Goal: Information Seeking & Learning: Learn about a topic

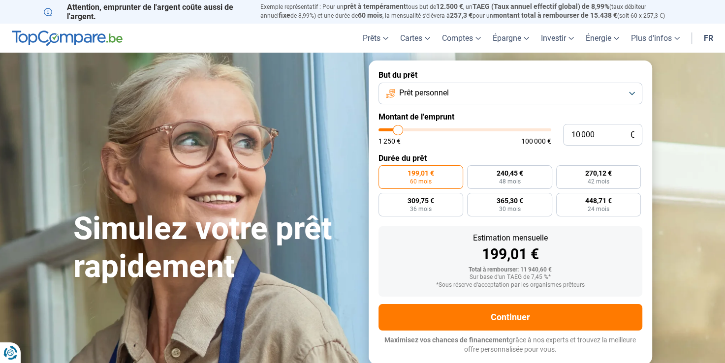
type input "10 750"
type input "10750"
type input "11 500"
type input "11500"
type input "12 500"
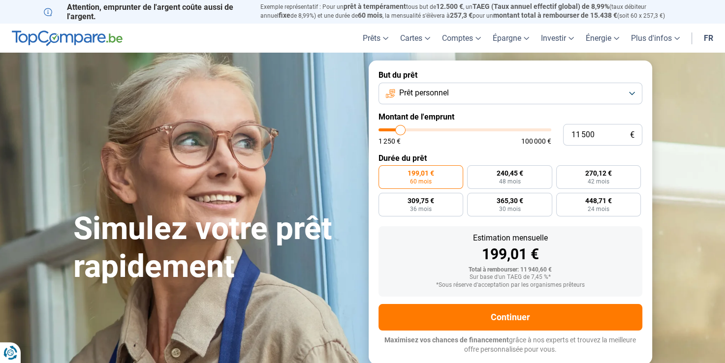
type input "12500"
type input "13 000"
type input "13000"
type input "13 250"
type input "13250"
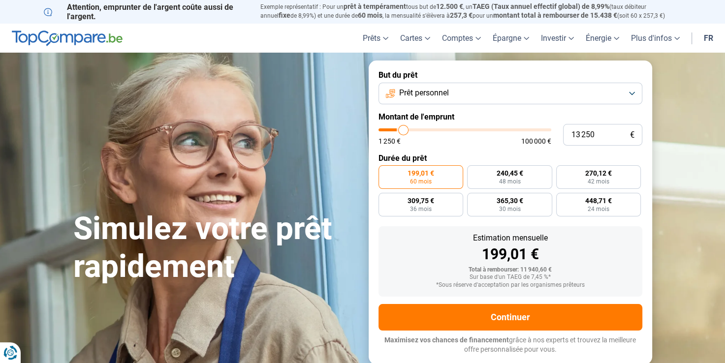
type input "14 000"
type input "14000"
type input "14 500"
type input "14500"
type input "14 750"
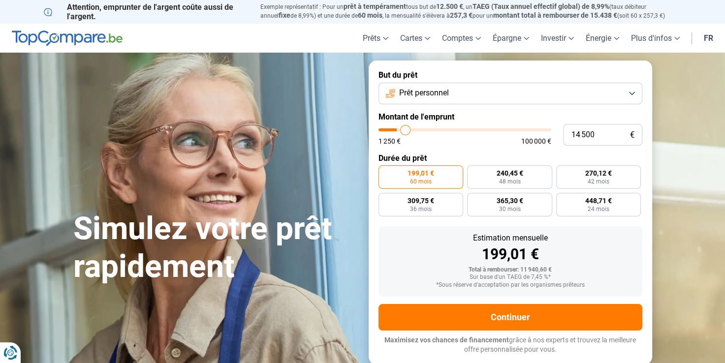
type input "14750"
type input "15 500"
type input "15500"
type input "16 250"
type input "16250"
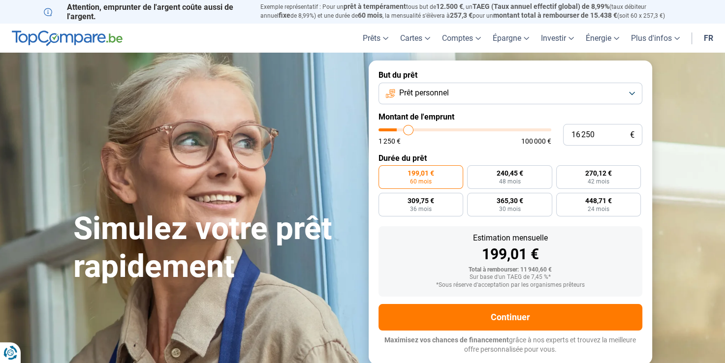
type input "17 000"
type input "17000"
type input "17 500"
type input "17500"
type input "18 000"
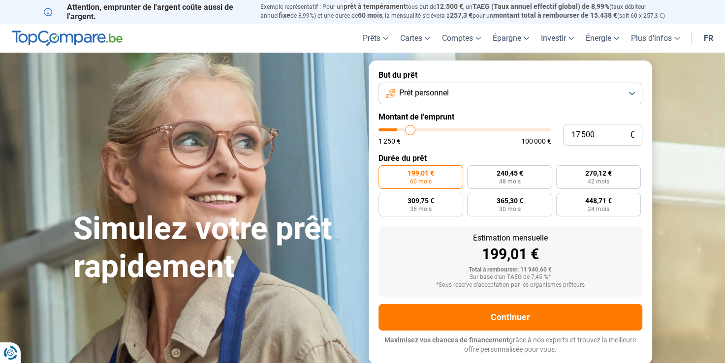
type input "18000"
type input "18 250"
type input "18250"
type input "18 750"
type input "18750"
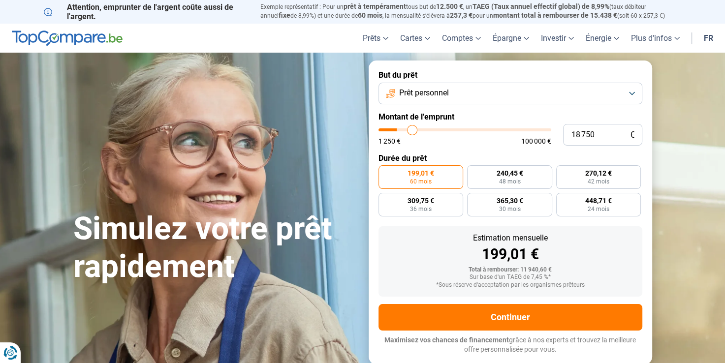
type input "19 250"
type input "19250"
type input "19 750"
type input "19750"
type input "20 000"
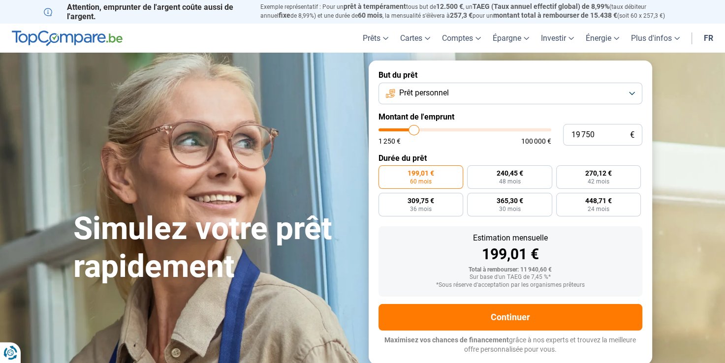
type input "20000"
type input "20 500"
type input "20500"
type input "21 000"
type input "21000"
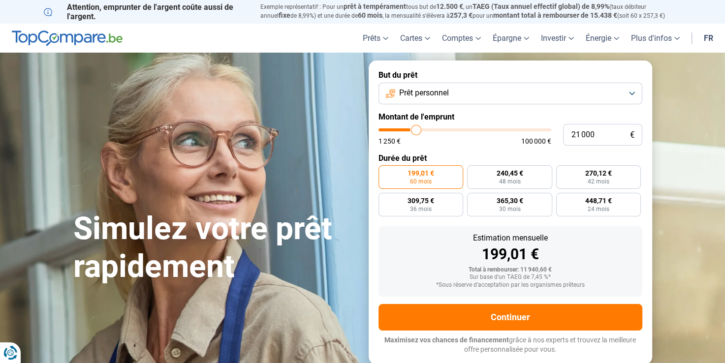
type input "21 250"
type input "21250"
type input "21 500"
type input "21500"
type input "21 750"
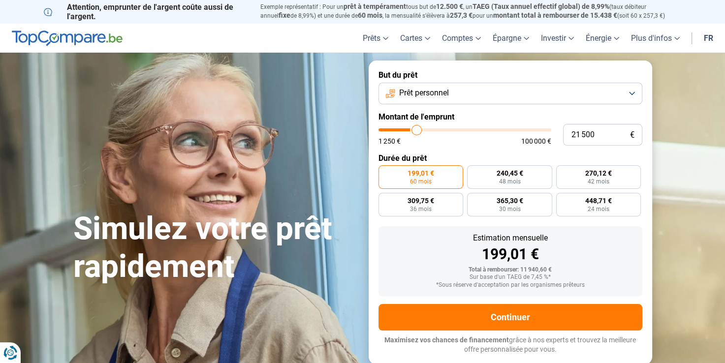
type input "21750"
type input "22 000"
type input "22000"
type input "22 250"
type input "22250"
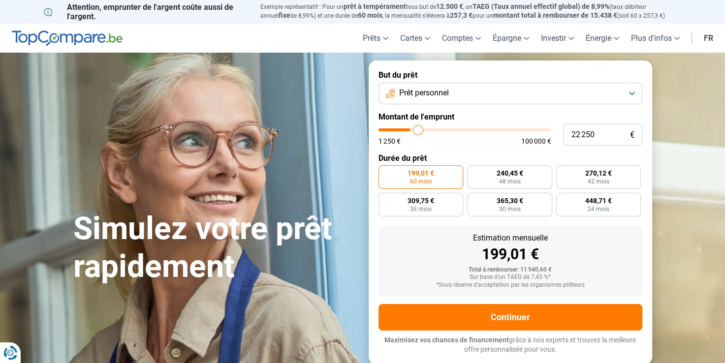
type input "22 750"
type input "22750"
type input "23 250"
type input "23250"
type input "24 000"
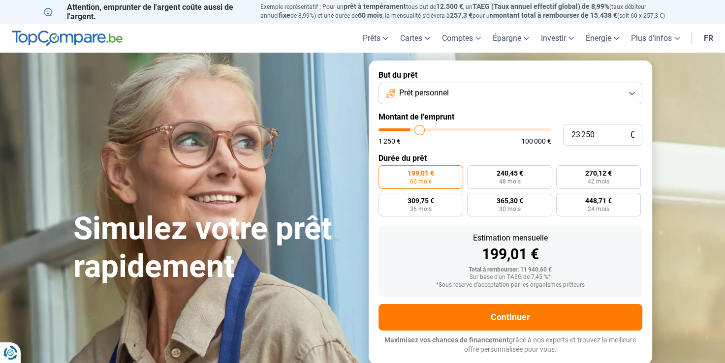
type input "24000"
type input "24 750"
type input "24750"
type input "25 750"
type input "25750"
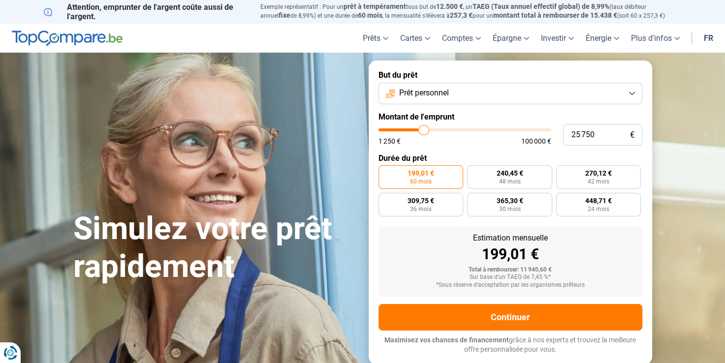
type input "27 250"
type input "27250"
type input "28 750"
type input "28750"
type input "30 000"
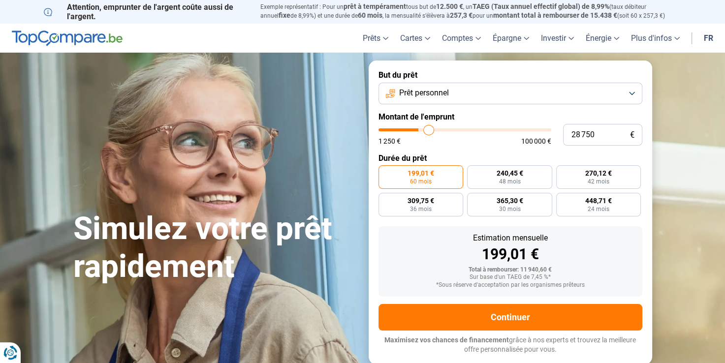
type input "30000"
type input "31 500"
type input "31500"
type input "32 250"
type input "32250"
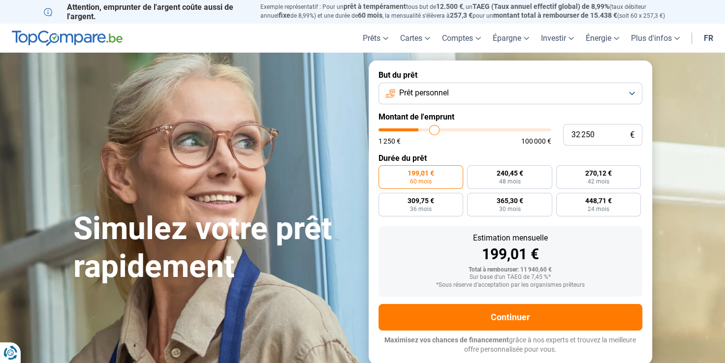
type input "32 750"
type input "32750"
type input "34 250"
type input "34250"
type input "35 500"
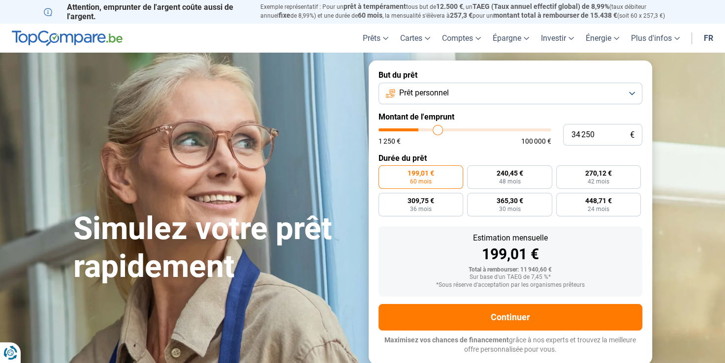
type input "35500"
type input "37 000"
type input "37000"
type input "37 250"
type input "37250"
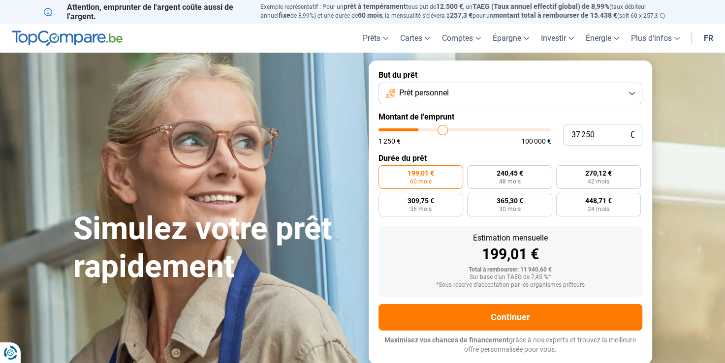
type input "38 250"
type input "38250"
type input "38 500"
type input "38500"
type input "38 750"
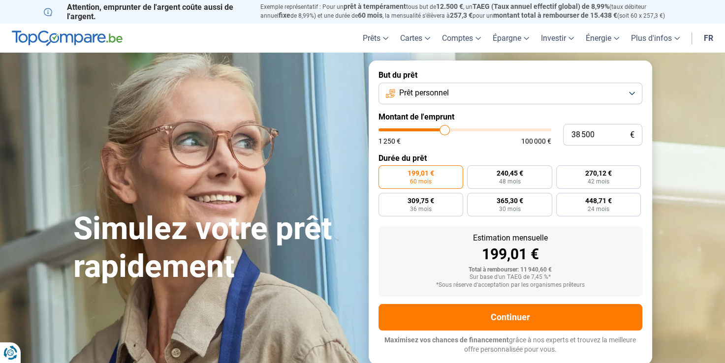
type input "38750"
type input "39 000"
type input "39000"
type input "39 750"
type input "39750"
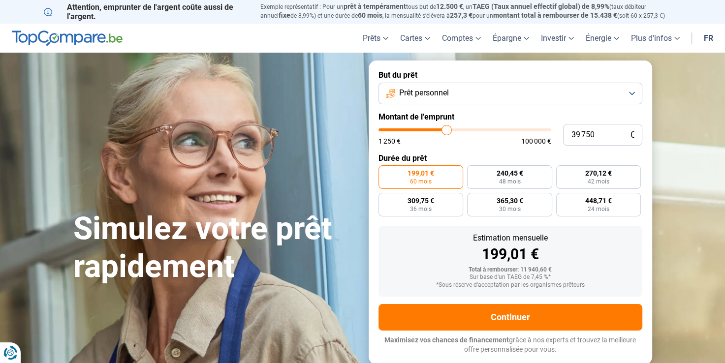
type input "40 000"
type input "40000"
type input "40 250"
type input "40250"
type input "40 750"
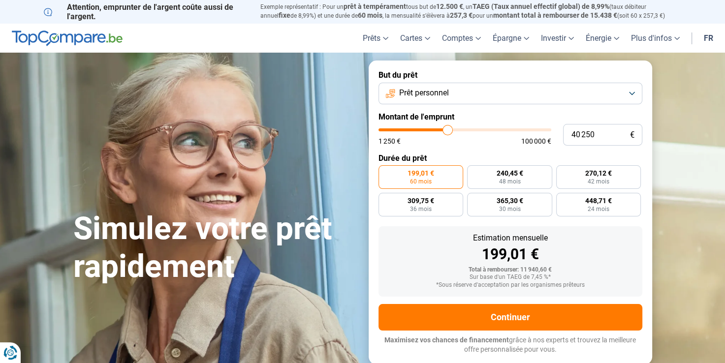
type input "40750"
type input "41 000"
type input "41000"
type input "41 500"
type input "41500"
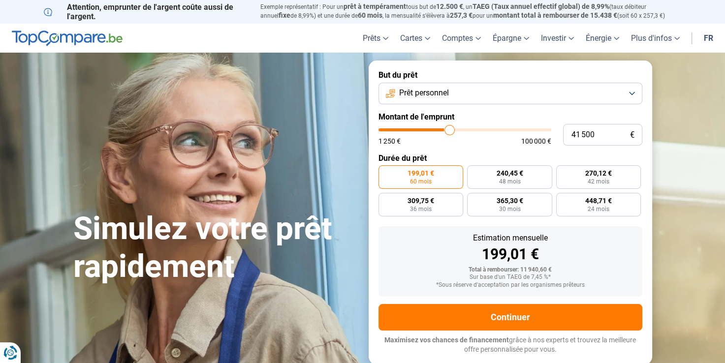
type input "41 750"
type input "41750"
type input "42 000"
type input "42000"
type input "42 250"
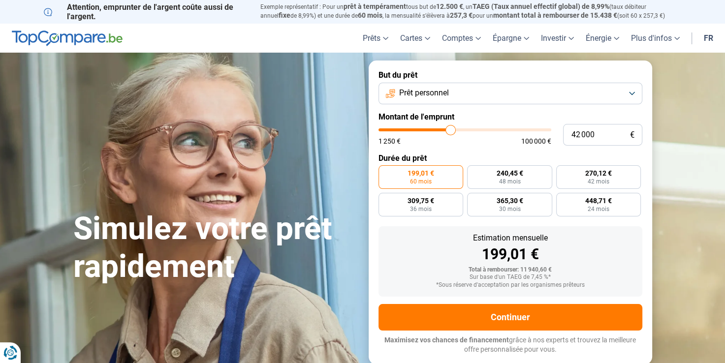
type input "42250"
type input "42 500"
type input "42500"
type input "43 250"
type input "43250"
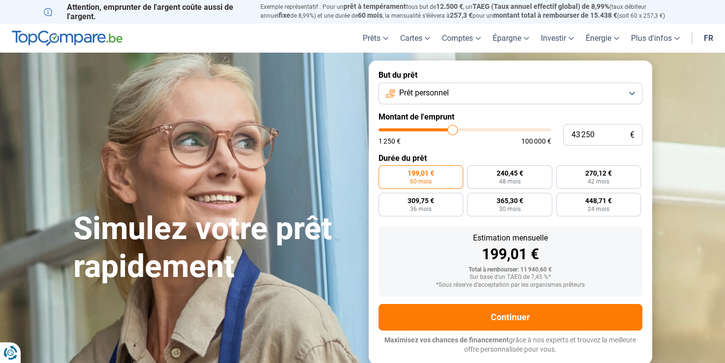
type input "43 500"
type input "43500"
type input "44 250"
type input "44250"
type input "44 750"
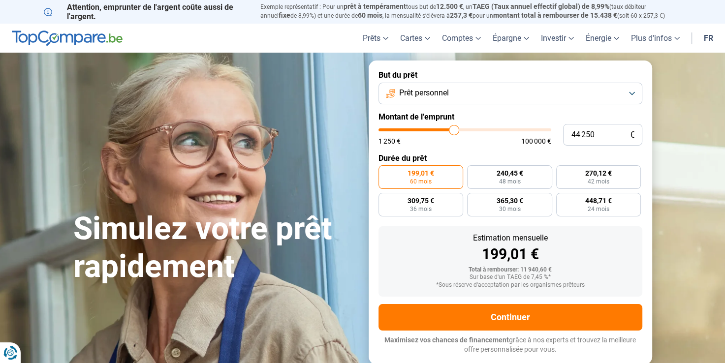
type input "44750"
type input "45 250"
type input "45250"
type input "45 500"
type input "45500"
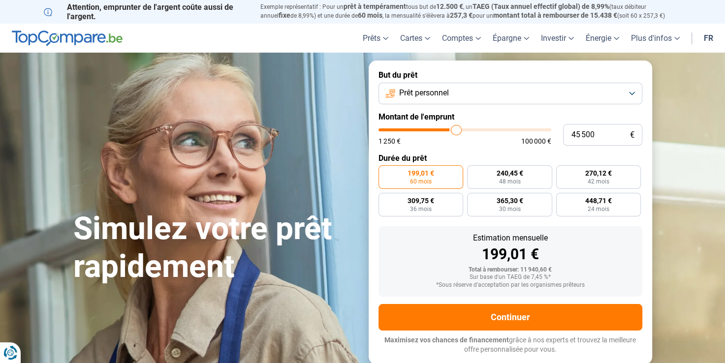
type input "45 750"
type input "45750"
type input "46 000"
type input "46000"
type input "46 250"
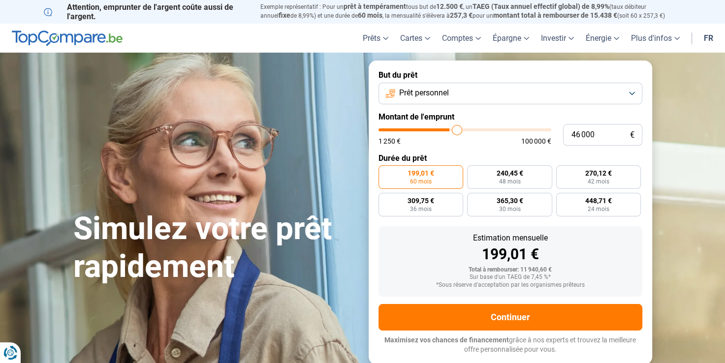
type input "46250"
type input "46 500"
type input "46500"
type input "46 750"
type input "46750"
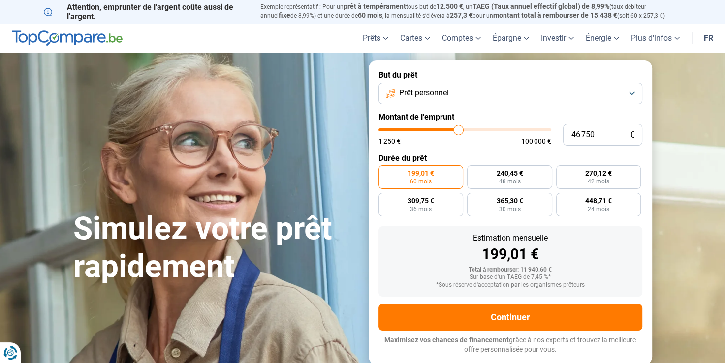
type input "47 000"
type input "47000"
type input "47 250"
type input "47250"
type input "47 750"
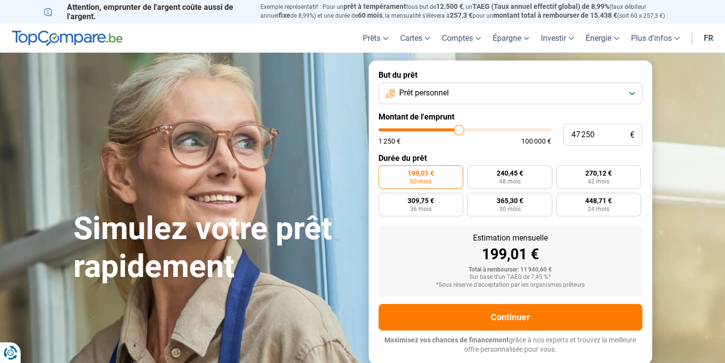
type input "47750"
type input "48 500"
type input "48500"
type input "49 250"
type input "49250"
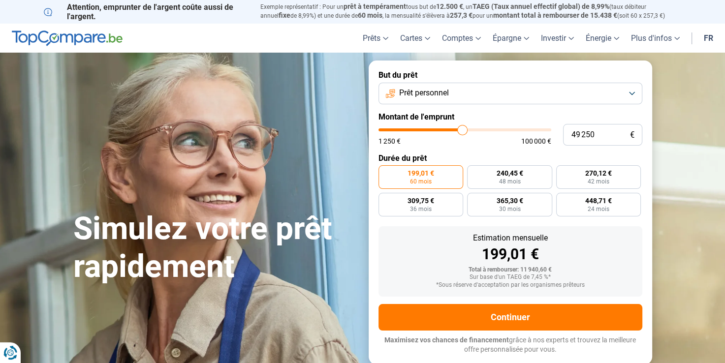
type input "49 750"
type input "49750"
type input "50 250"
type input "50250"
type input "50 500"
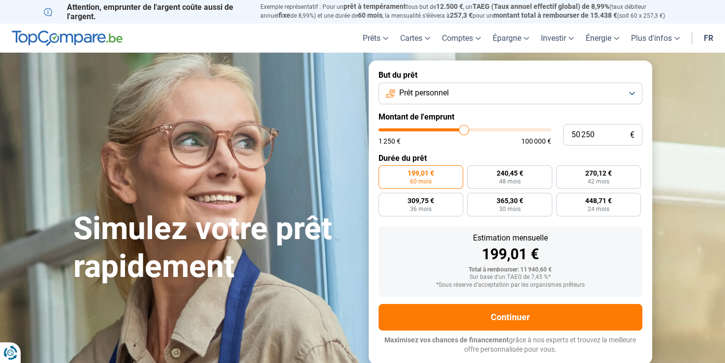
type input "50500"
type input "50 750"
type input "50750"
type input "51 000"
type input "51000"
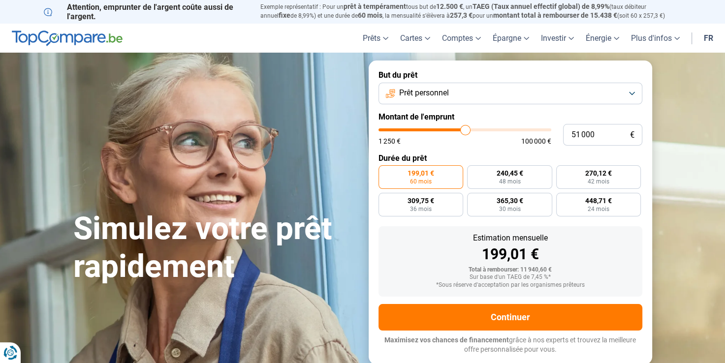
type input "51 250"
type input "51250"
type input "52 000"
type input "52000"
type input "52 250"
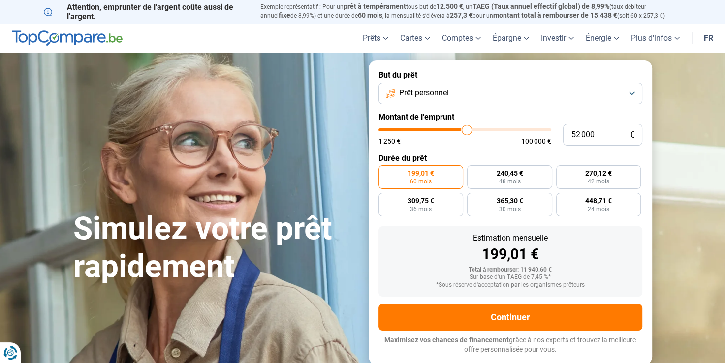
type input "52250"
type input "52 500"
type input "52500"
type input "52 250"
type input "52250"
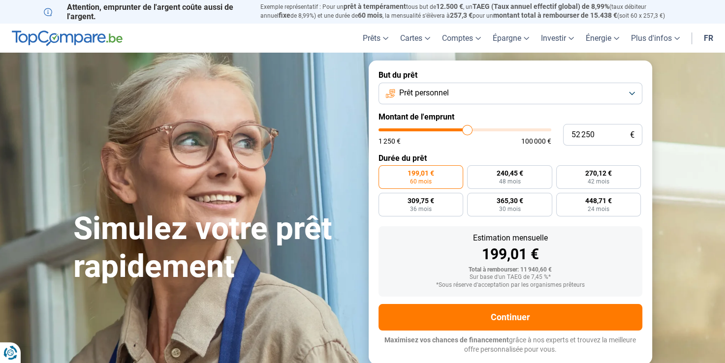
type input "52 000"
type input "52000"
type input "51 750"
type input "51750"
type input "51 500"
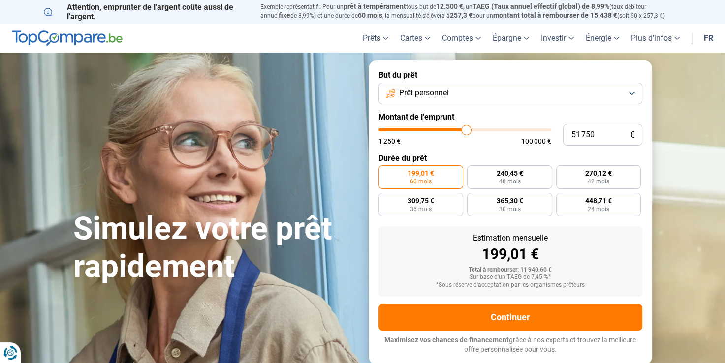
type input "51500"
type input "51 000"
type input "51000"
type input "51 250"
type input "51250"
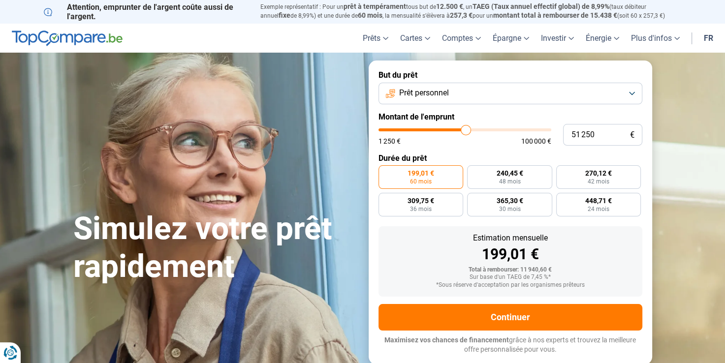
type input "51 500"
type input "51500"
type input "51 750"
type input "51750"
type input "52 000"
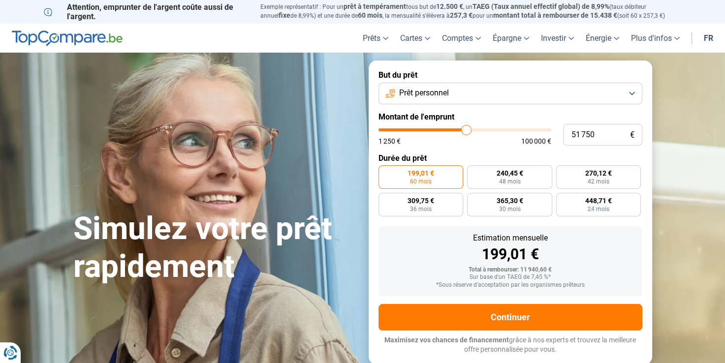
type input "52000"
type input "52 250"
type input "52250"
type input "52 500"
type input "52500"
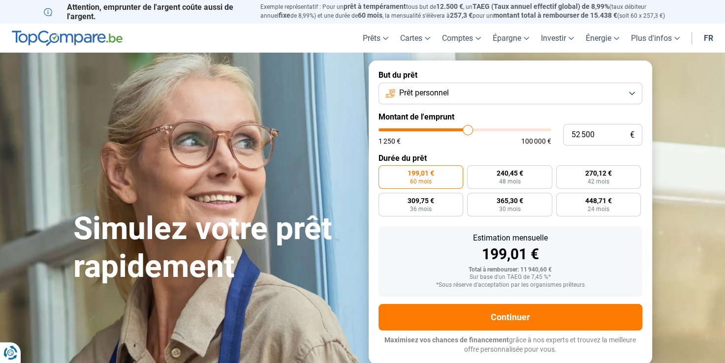
type input "52 750"
type input "52750"
type input "52 500"
type input "52500"
type input "52 250"
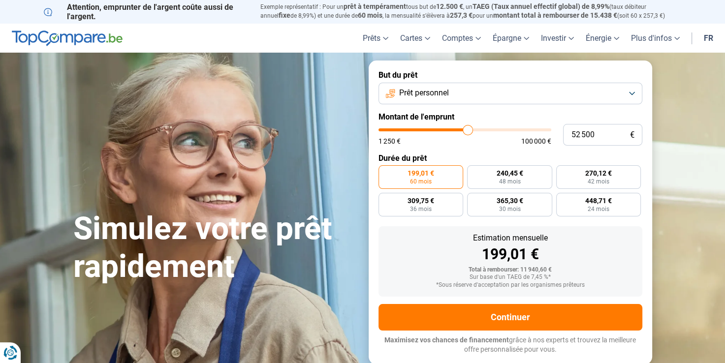
type input "52250"
type input "52 000"
type input "52000"
type input "51 750"
type input "51750"
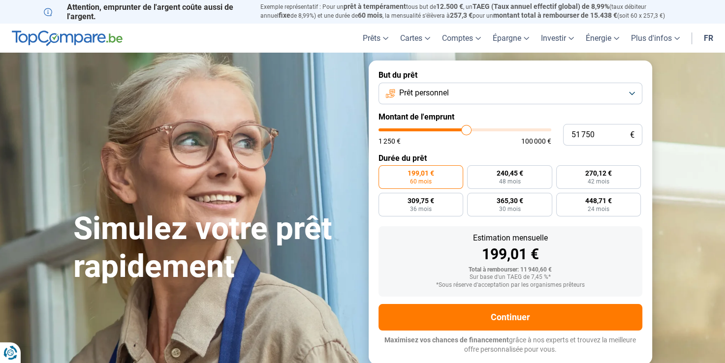
type input "52 000"
drag, startPoint x: 396, startPoint y: 133, endPoint x: 467, endPoint y: 134, distance: 70.9
type input "52000"
click at [467, 131] on input "range" at bounding box center [464, 129] width 173 height 3
radio input "false"
